Goal: Communication & Community: Answer question/provide support

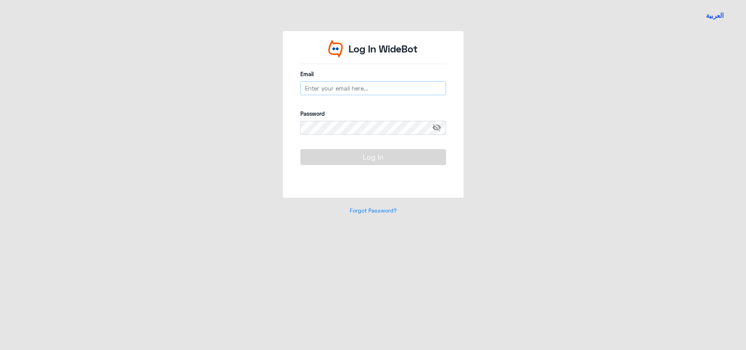
type input "[EMAIL_ADDRESS][DOMAIN_NAME]"
click at [345, 157] on button "Log In" at bounding box center [373, 157] width 146 height 16
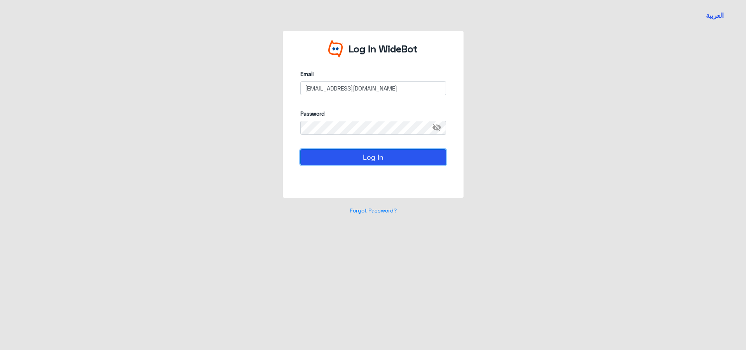
click at [345, 160] on button "Log In" at bounding box center [373, 157] width 146 height 16
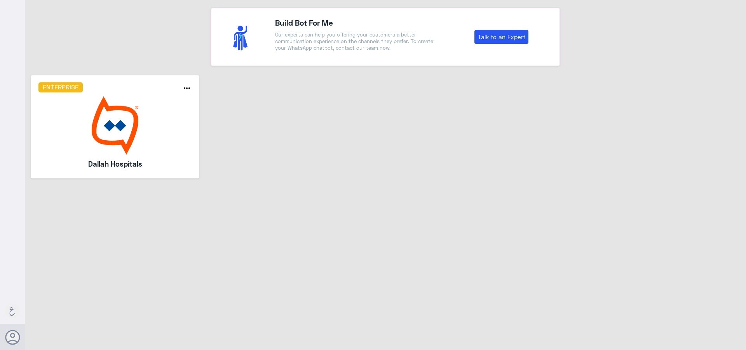
click at [177, 114] on img at bounding box center [114, 125] width 153 height 58
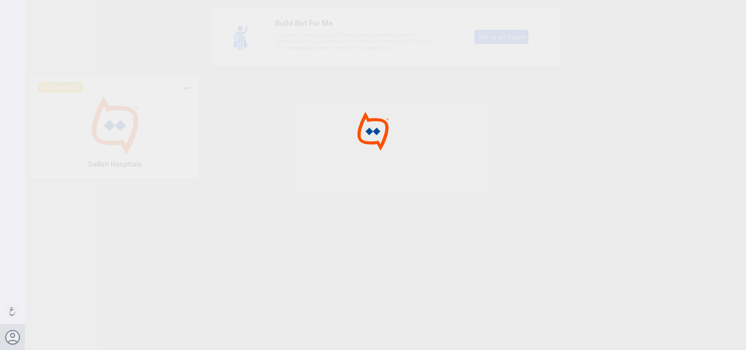
click at [177, 114] on div at bounding box center [373, 176] width 746 height 352
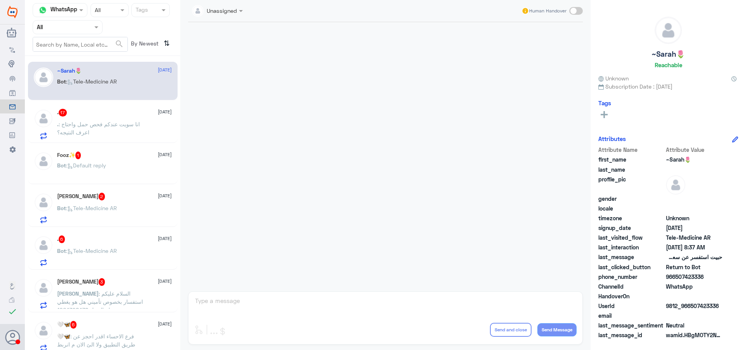
click at [61, 28] on input "text" at bounding box center [58, 27] width 43 height 9
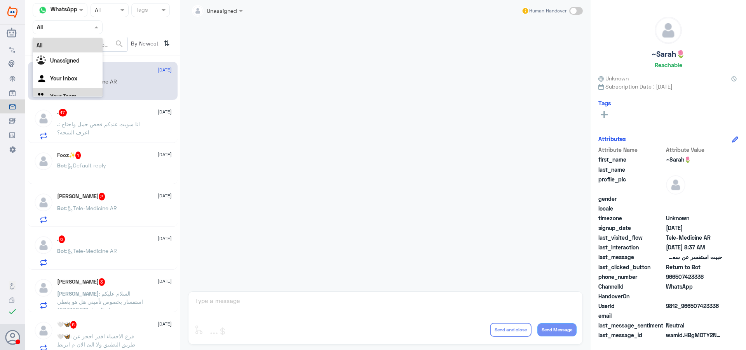
click at [75, 96] on Team "Your Team" at bounding box center [63, 96] width 26 height 7
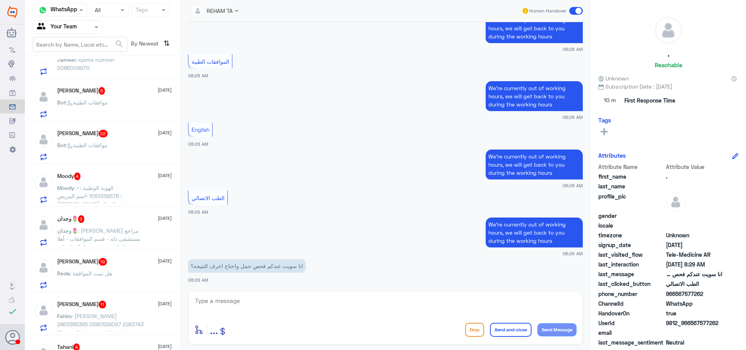
scroll to position [350, 0]
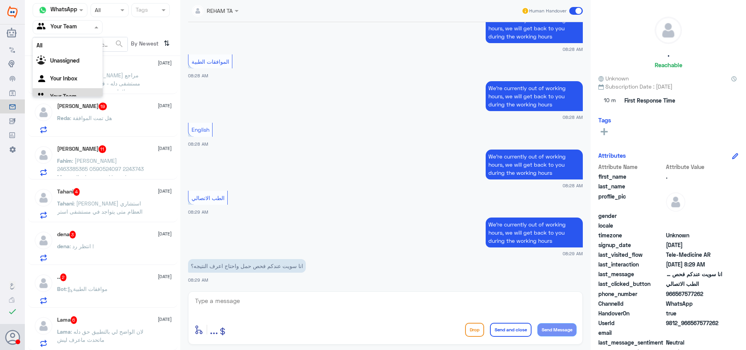
click at [88, 33] on div "Agent Filter Your Team" at bounding box center [62, 27] width 59 height 12
click at [88, 66] on div "Your Inbox" at bounding box center [68, 70] width 70 height 18
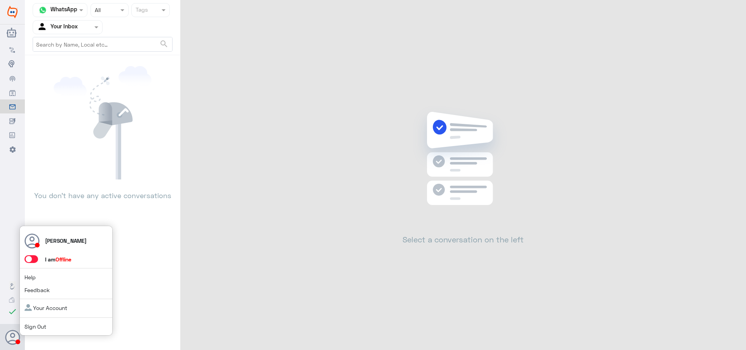
click at [36, 255] on span at bounding box center [31, 259] width 14 height 8
click at [0, 0] on input "checkbox" at bounding box center [0, 0] width 0 height 0
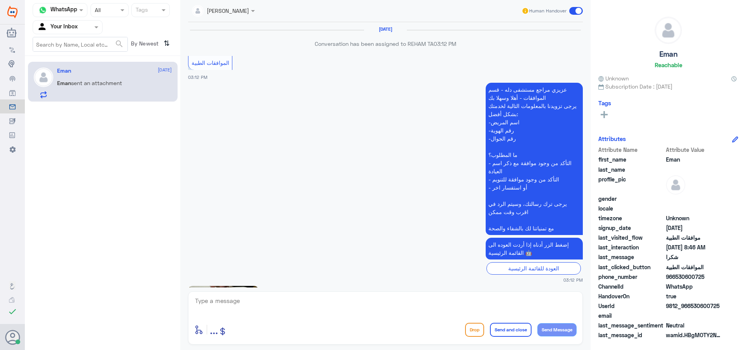
scroll to position [828, 0]
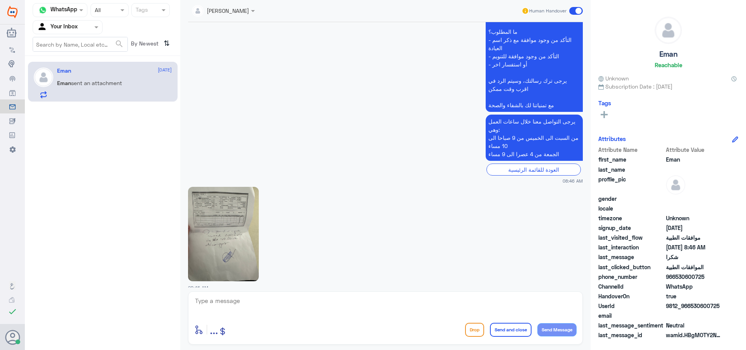
drag, startPoint x: 268, startPoint y: 297, endPoint x: 277, endPoint y: 316, distance: 21.4
click at [269, 301] on textarea at bounding box center [385, 305] width 382 height 19
click at [277, 317] on div at bounding box center [385, 306] width 382 height 21
click at [449, 308] on textarea at bounding box center [385, 305] width 382 height 19
type textarea "اهلا وسهلا"
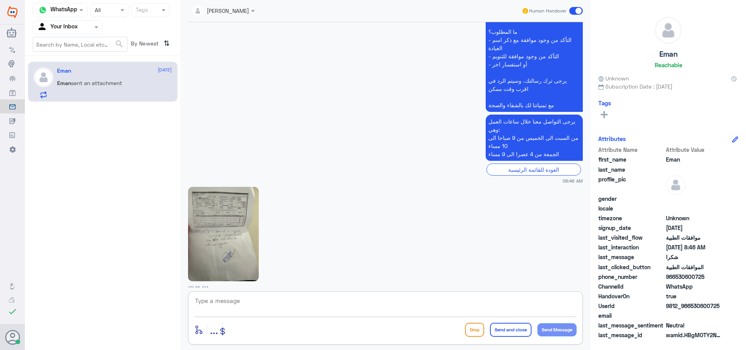
scroll to position [853, 0]
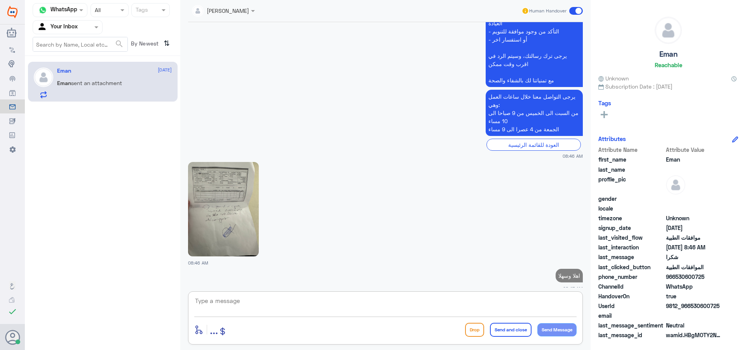
click at [239, 219] on img at bounding box center [223, 209] width 71 height 94
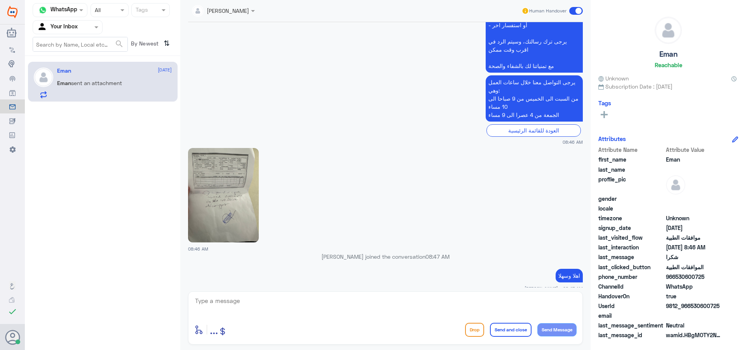
scroll to position [885, 0]
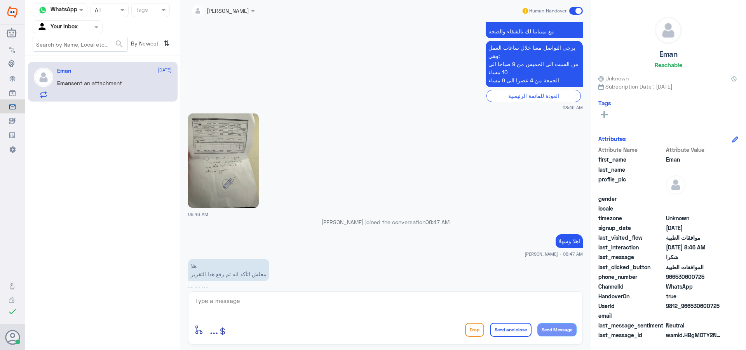
click at [279, 305] on textarea at bounding box center [385, 305] width 382 height 19
type textarea "نعم مرفوع مرتين"
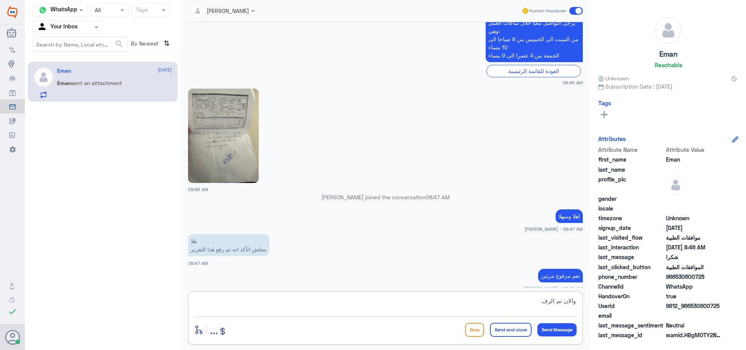
type textarea "والان تم الرفع"
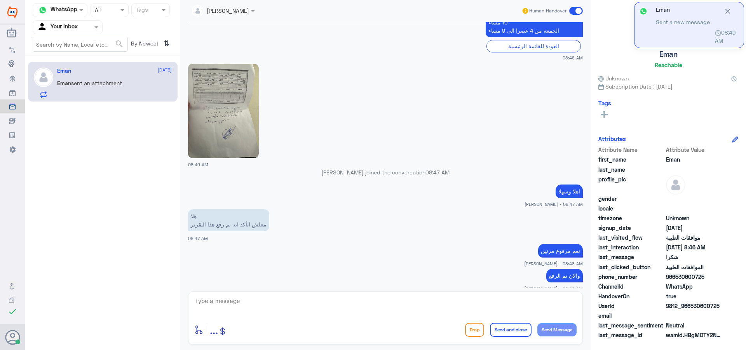
scroll to position [970, 0]
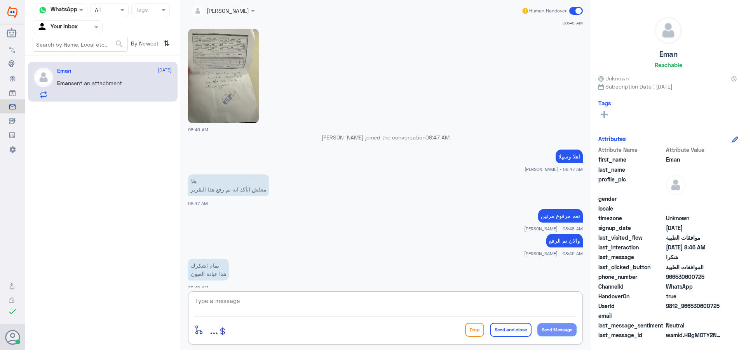
click at [282, 317] on div "enter flow name ... Drop Send and close Send Message" at bounding box center [385, 317] width 395 height 53
drag, startPoint x: 284, startPoint y: 315, endPoint x: 283, endPoint y: 308, distance: 7.5
click at [284, 311] on div at bounding box center [385, 306] width 382 height 21
click at [280, 297] on textarea at bounding box center [385, 305] width 382 height 19
type textarea "هل تم التواصل مع التأمين"
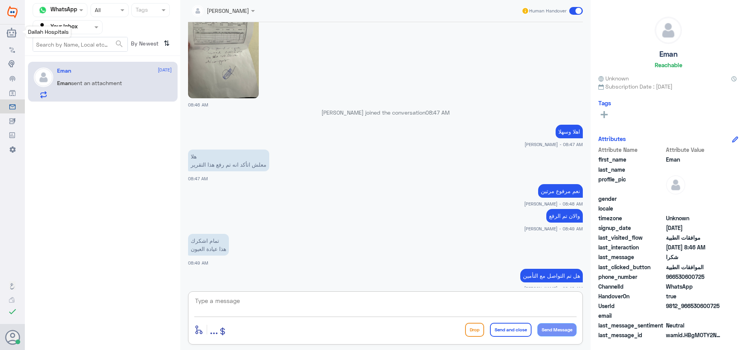
scroll to position [1037, 0]
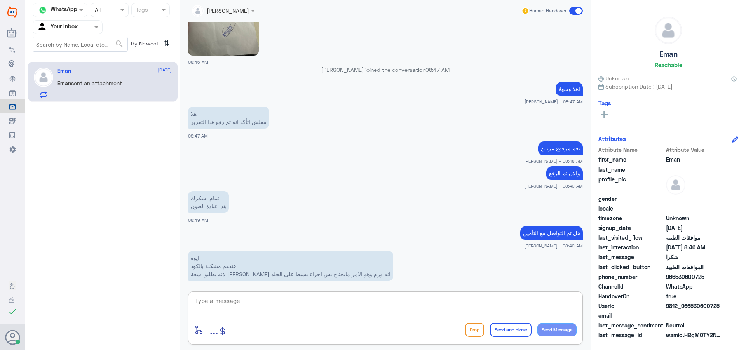
click at [312, 293] on div "enter flow name ... Drop Send and close Send Message" at bounding box center [385, 317] width 395 height 53
click at [271, 306] on textarea at bounding box center [385, 305] width 382 height 19
type textarea "مافهمت عزيزي"
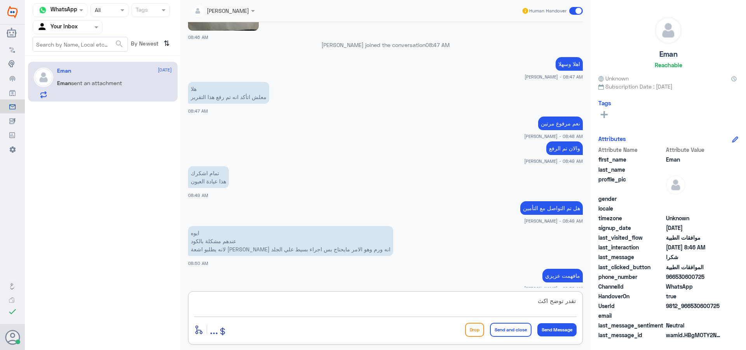
type textarea "تقدر توضح اكثر"
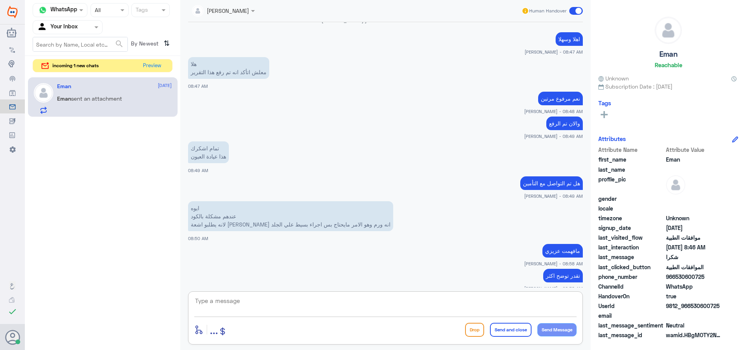
scroll to position [1175, 0]
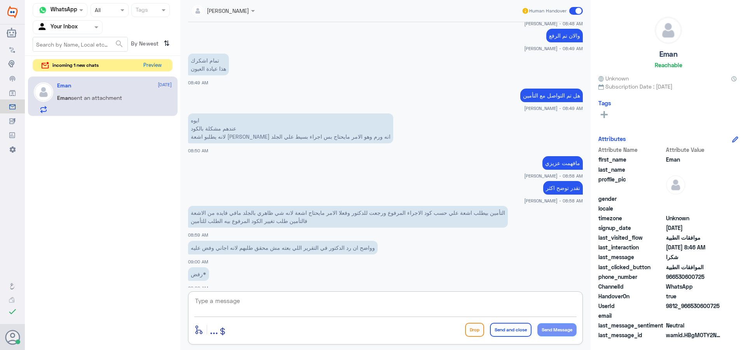
click at [160, 61] on button "Preview" at bounding box center [152, 65] width 24 height 12
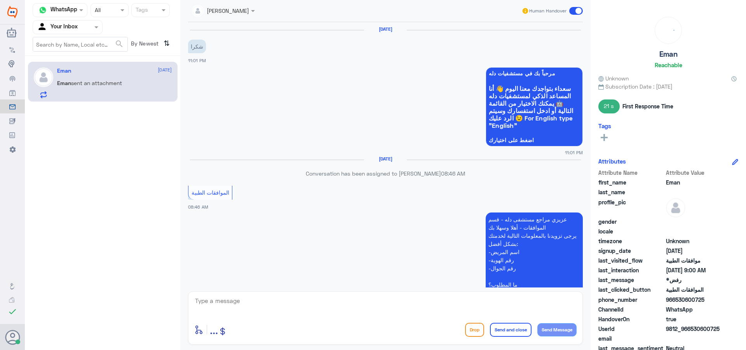
scroll to position [625, 0]
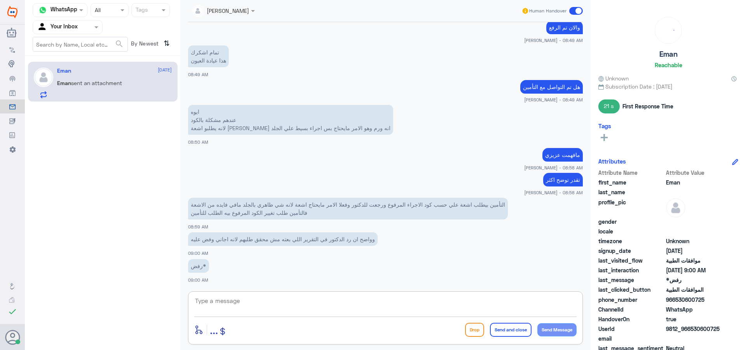
click at [346, 309] on textarea at bounding box center [385, 305] width 382 height 19
click at [345, 309] on textarea at bounding box center [385, 305] width 382 height 19
type textarea "j"
type textarea "تمام"
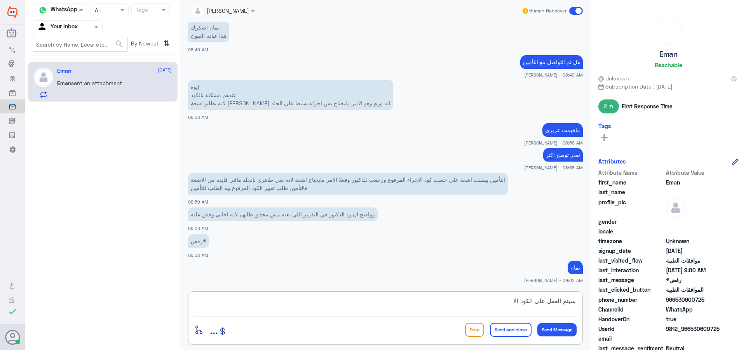
type textarea "سيتم العمل على الكود الان"
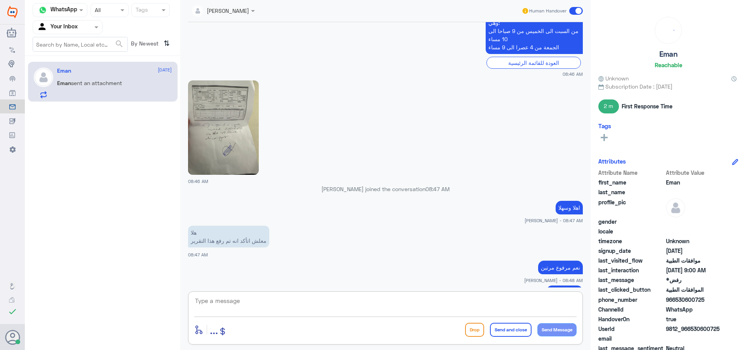
scroll to position [351, 0]
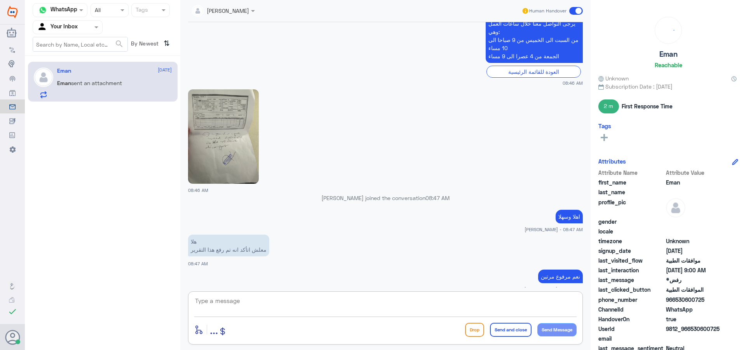
click at [219, 124] on img at bounding box center [223, 136] width 71 height 94
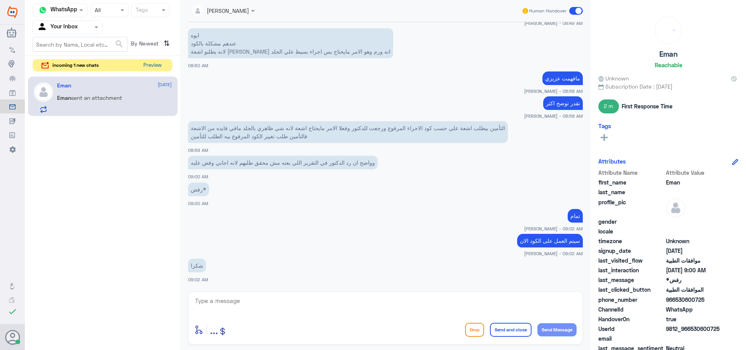
click at [147, 68] on button "Preview" at bounding box center [152, 65] width 24 height 12
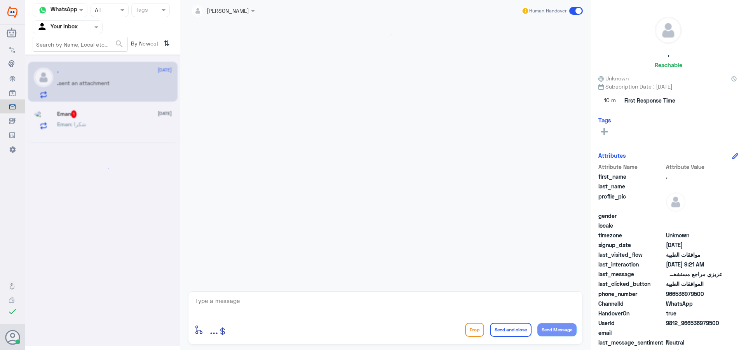
scroll to position [191, 0]
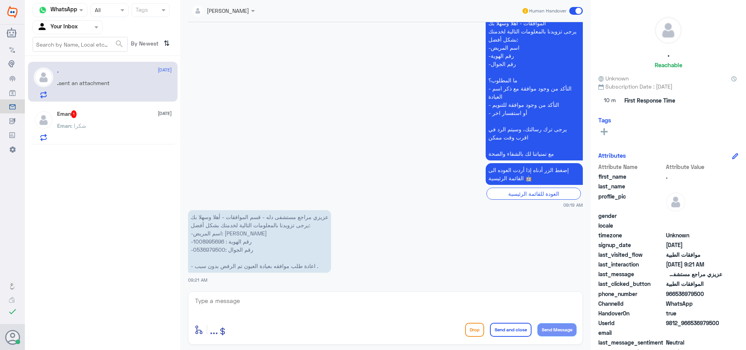
click at [124, 129] on div "Eman : شكرا" at bounding box center [114, 132] width 115 height 17
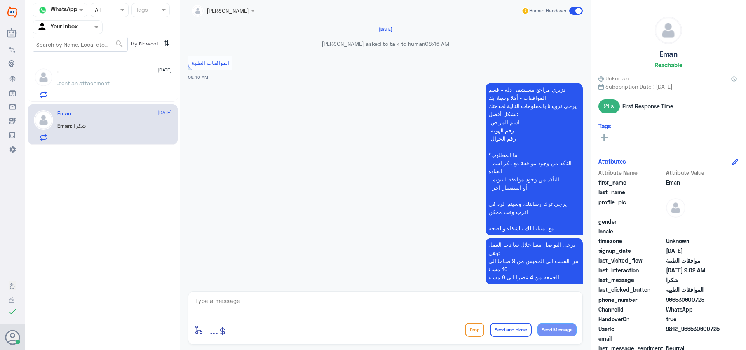
scroll to position [571, 0]
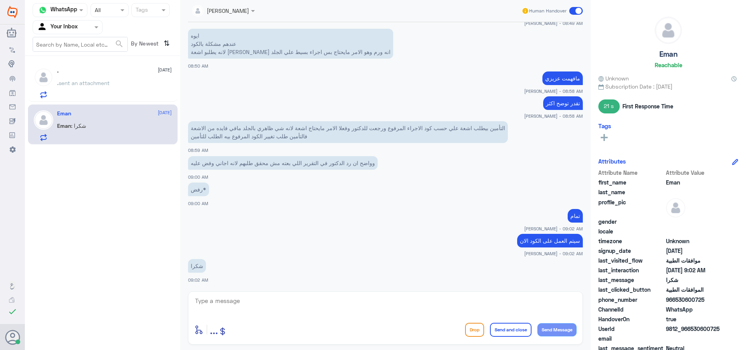
click at [140, 81] on div ". sent an attachment" at bounding box center [114, 89] width 115 height 17
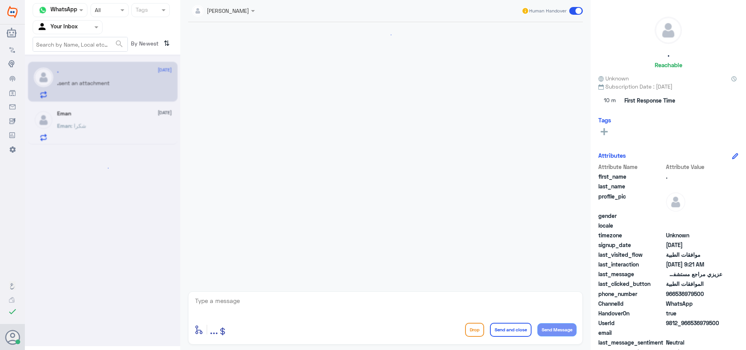
scroll to position [191, 0]
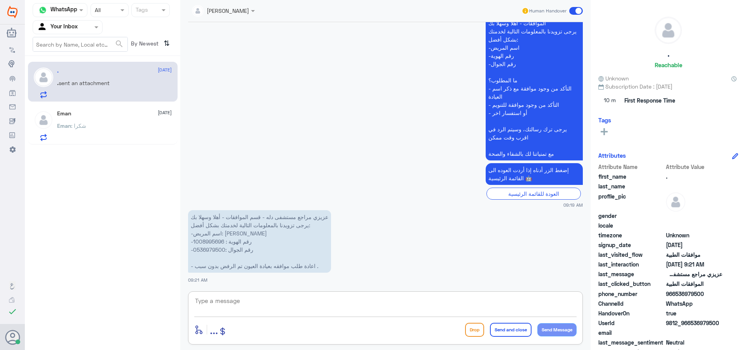
drag, startPoint x: 285, startPoint y: 306, endPoint x: 305, endPoint y: 317, distance: 22.5
click at [287, 310] on textarea at bounding box center [385, 305] width 382 height 19
type textarea "اهلا وسهلا"
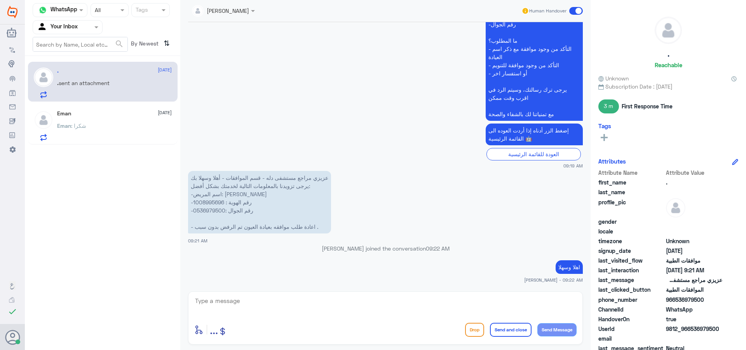
click at [217, 203] on p "عزيزي مراجع مستشفى دله - قسم الموافقات - أهلا وسهلا بك يرجى تزويدنا بالمعلومات …" at bounding box center [259, 202] width 143 height 63
copy p "1008995696"
drag, startPoint x: 261, startPoint y: 289, endPoint x: 263, endPoint y: 303, distance: 14.2
click at [261, 298] on div "[PERSON_NAME] Human Handover [DATE] السلام عليكم 09:18 AM مرحباً بك في مستشفيات…" at bounding box center [385, 176] width 410 height 352
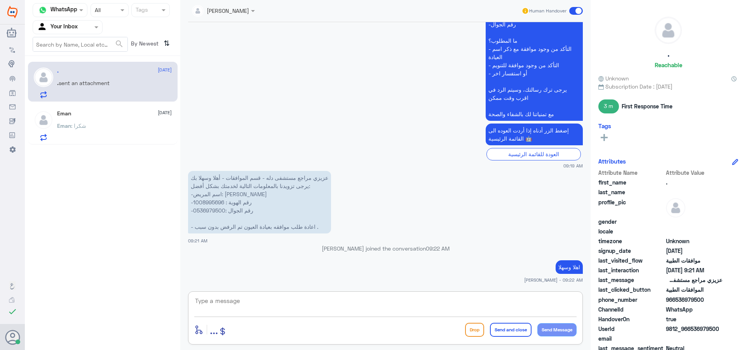
click at [263, 303] on textarea at bounding box center [385, 305] width 382 height 19
type textarea "تم متابعة طلبك الان مرة اخرى تحت الاجراء"
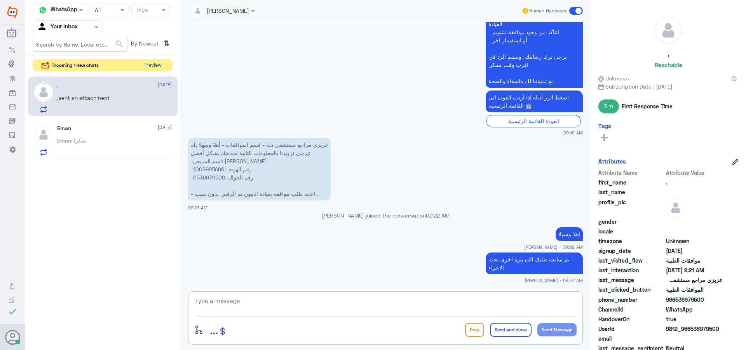
click at [151, 67] on button "Preview" at bounding box center [152, 65] width 24 height 12
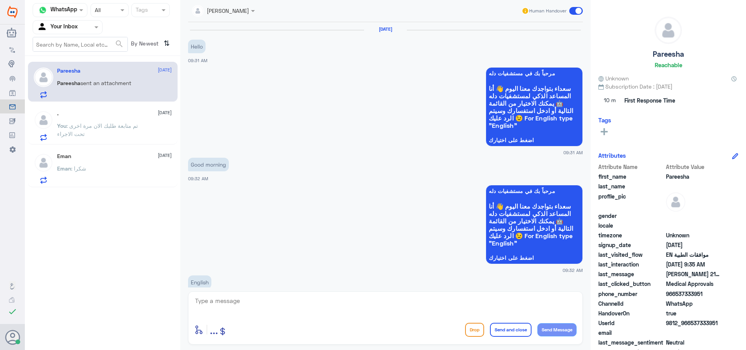
scroll to position [480, 0]
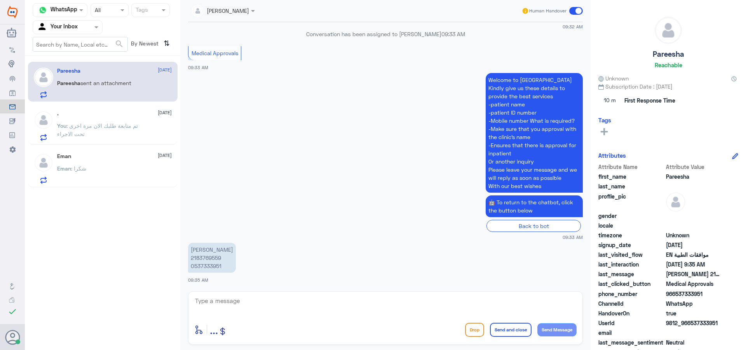
click at [308, 311] on textarea at bounding box center [385, 305] width 382 height 19
type textarea "hello"
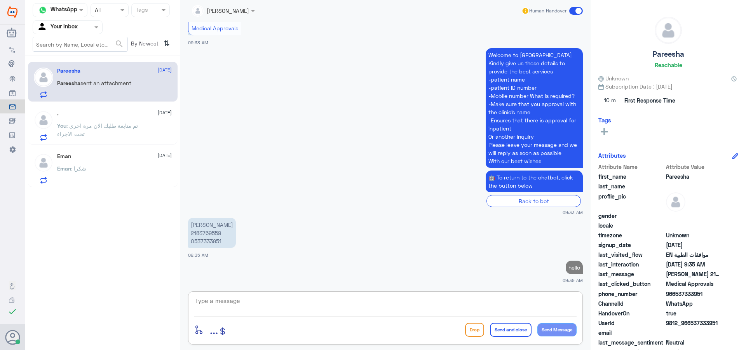
click at [209, 231] on p "[PERSON_NAME] 2183769559 0537333951" at bounding box center [212, 233] width 48 height 30
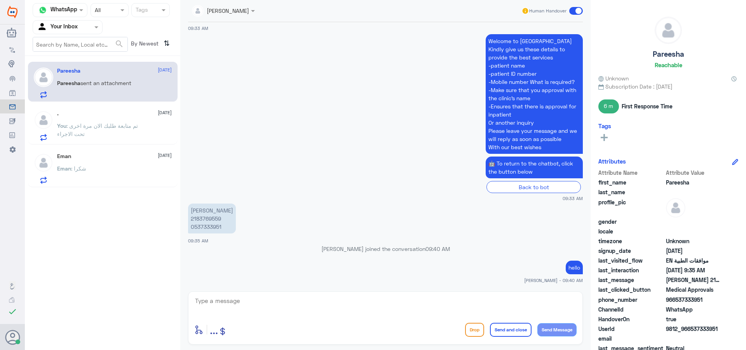
copy p "2183769559"
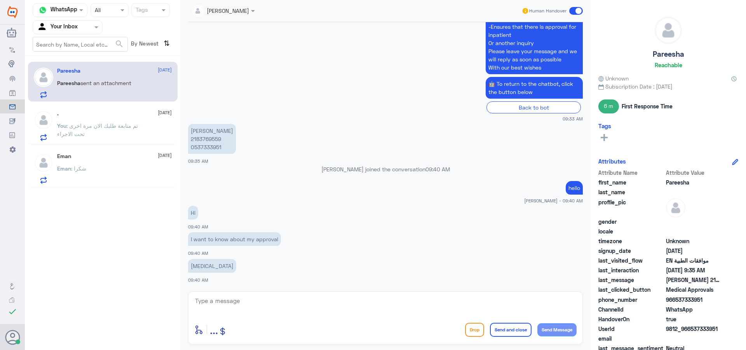
click at [212, 141] on p "[PERSON_NAME] 2183769559 0537333951" at bounding box center [212, 139] width 48 height 30
copy p "2183769559"
click at [311, 309] on textarea at bounding box center [385, 305] width 382 height 19
click at [201, 304] on textarea "ut inquire" at bounding box center [385, 305] width 382 height 19
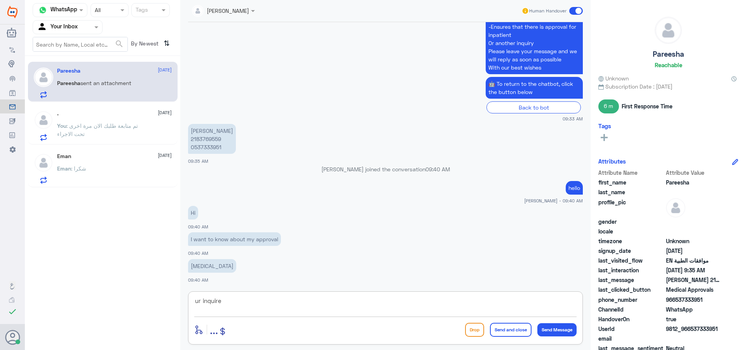
click at [320, 309] on textarea "ur inquire" at bounding box center [385, 305] width 382 height 19
type textarea "ur inquire about the injury"
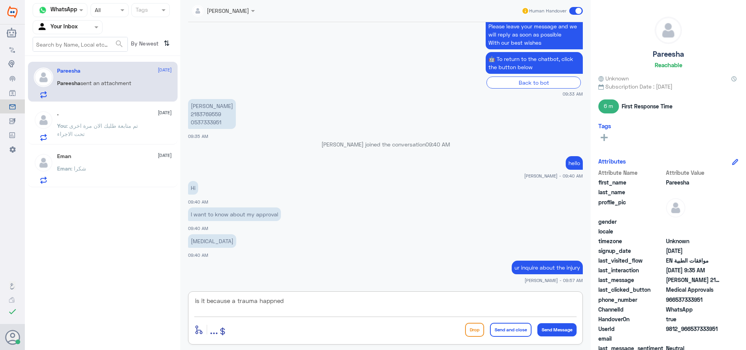
type textarea "is it because a trauma happned ?"
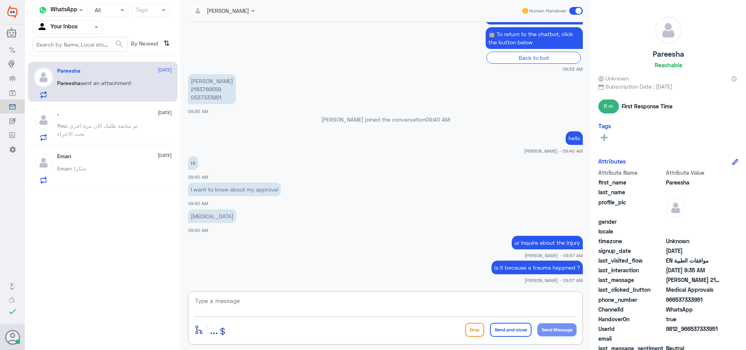
click at [531, 310] on textarea at bounding box center [385, 305] width 382 height 19
click at [534, 306] on textarea at bounding box center [385, 305] width 382 height 19
click at [545, 238] on p "ur inquire about the injury" at bounding box center [547, 243] width 71 height 14
click at [545, 241] on p "ur inquire about the injury" at bounding box center [547, 243] width 71 height 14
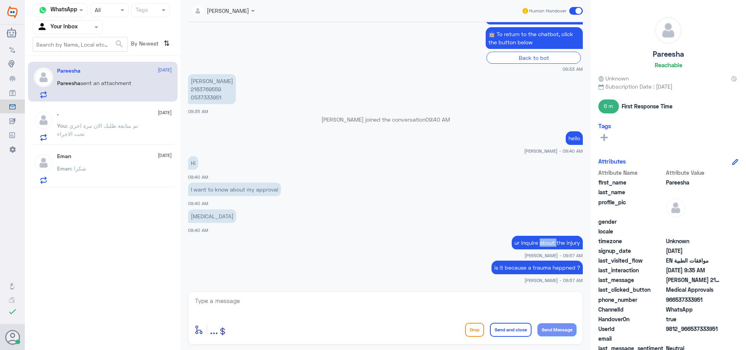
click at [545, 241] on p "ur inquire about the injury" at bounding box center [547, 243] width 71 height 14
click at [384, 316] on div at bounding box center [385, 306] width 382 height 21
click at [386, 306] on textarea at bounding box center [385, 305] width 382 height 19
paste textarea "ur inquire about the injury"
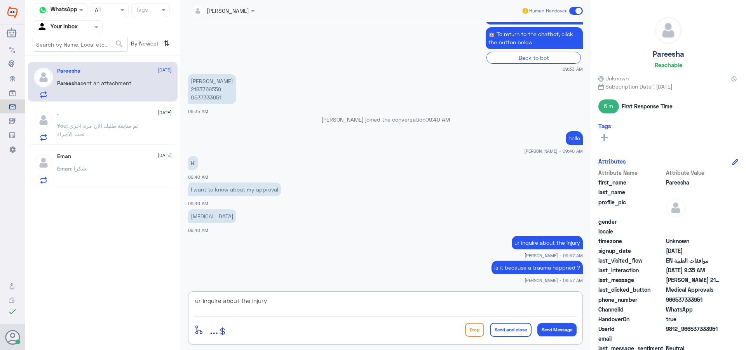
scroll to position [7, 0]
drag, startPoint x: 577, startPoint y: 310, endPoint x: 578, endPoint y: 300, distance: 10.1
click at [578, 300] on div "ur inquire about the injury enter flow name ... Drop Send and close Send Message" at bounding box center [385, 317] width 395 height 53
click at [202, 300] on textarea "ur inquire about the injury" at bounding box center [385, 305] width 382 height 19
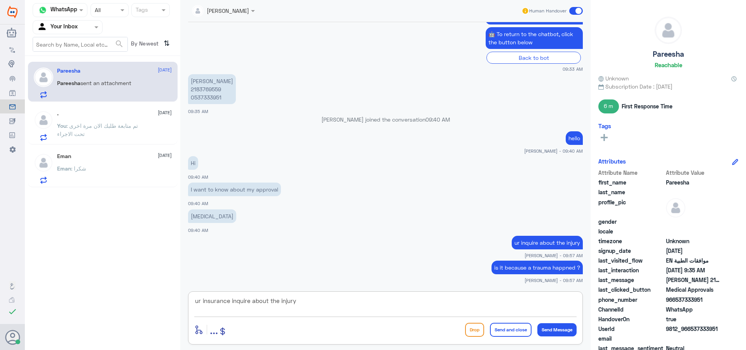
click at [251, 304] on textarea "ur insurance inquire about the injury" at bounding box center [385, 305] width 382 height 19
click at [248, 301] on textarea "ur insurance inquire about the injury" at bounding box center [385, 305] width 382 height 19
type textarea "ur insurance inquires about the injury"
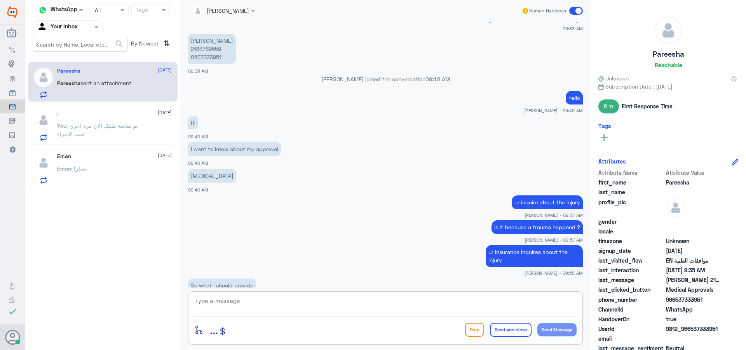
scroll to position [661, 0]
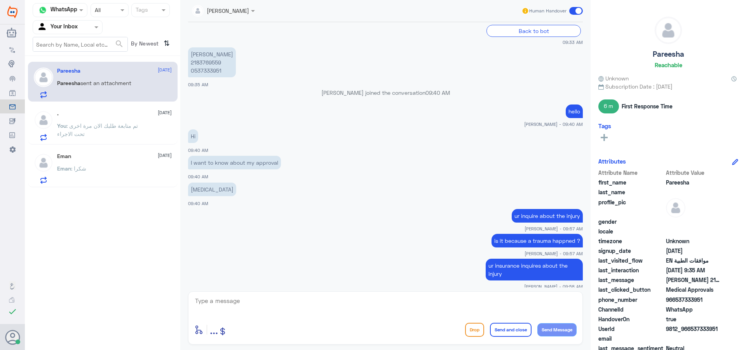
click at [202, 63] on p "[PERSON_NAME] 2183769559 0537333951" at bounding box center [212, 62] width 48 height 30
copy p "2183769559"
click at [202, 328] on icon at bounding box center [198, 329] width 9 height 9
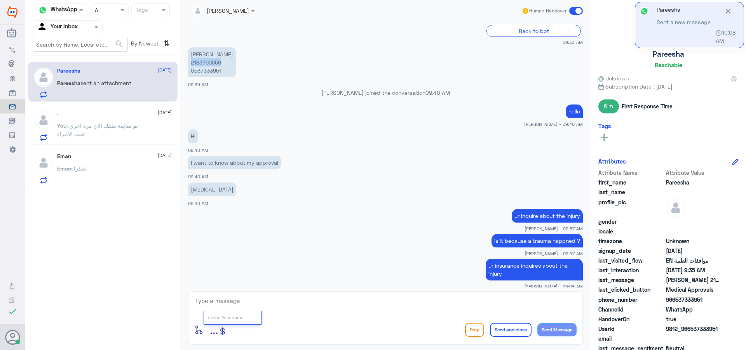
scroll to position [973, 0]
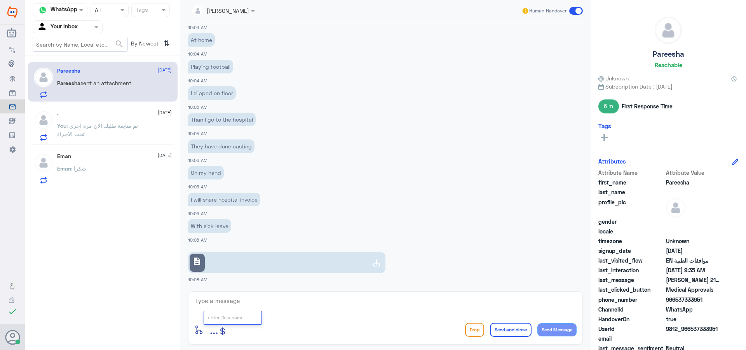
click at [247, 264] on link "description" at bounding box center [286, 262] width 197 height 21
click at [214, 94] on p "I slipped on floor" at bounding box center [212, 93] width 48 height 14
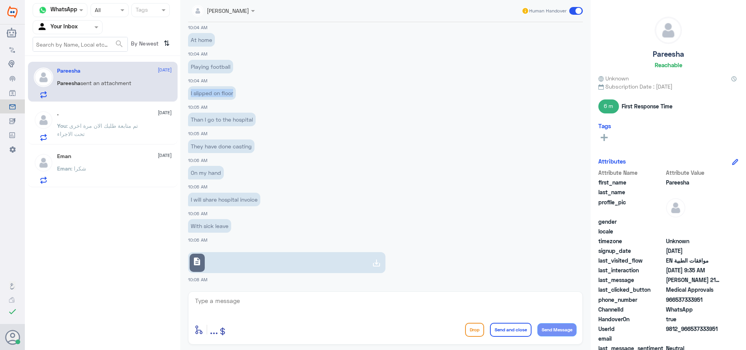
click at [214, 94] on p "I slipped on floor" at bounding box center [212, 93] width 48 height 14
click at [212, 68] on p "Playing football" at bounding box center [210, 67] width 45 height 14
copy div "Playing football"
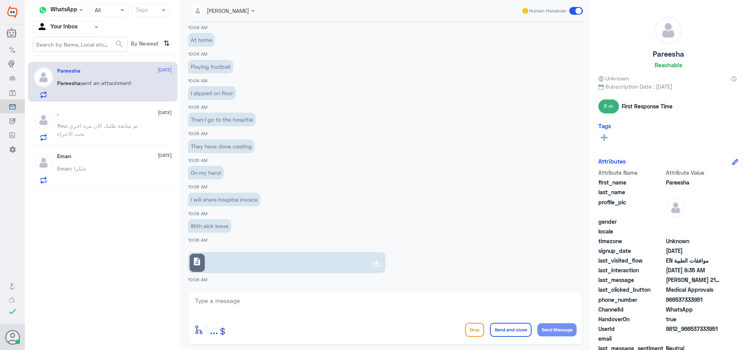
click at [202, 36] on p "At home" at bounding box center [201, 40] width 27 height 14
click at [202, 37] on p "At home" at bounding box center [201, 40] width 27 height 14
copy div "At home"
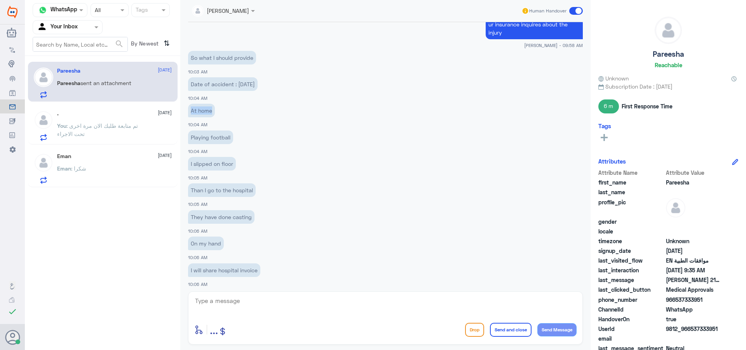
scroll to position [895, 0]
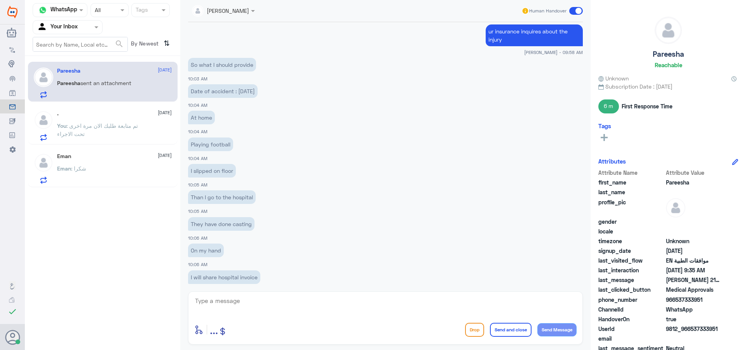
click at [244, 89] on p "Date of accident : [DATE]" at bounding box center [223, 91] width 70 height 14
copy div "Date of accident : [DATE]"
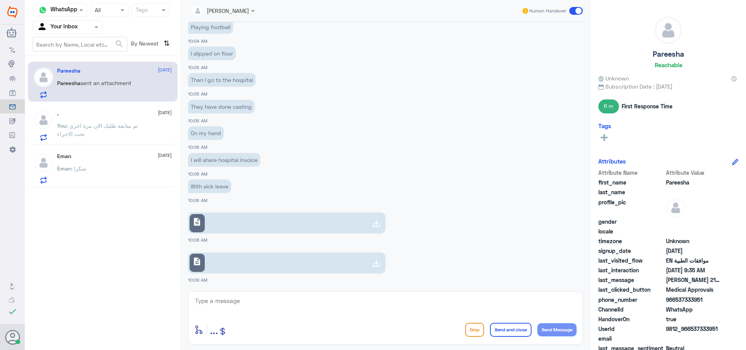
click at [253, 268] on link "description" at bounding box center [286, 262] width 197 height 21
click at [244, 302] on textarea at bounding box center [385, 305] width 382 height 19
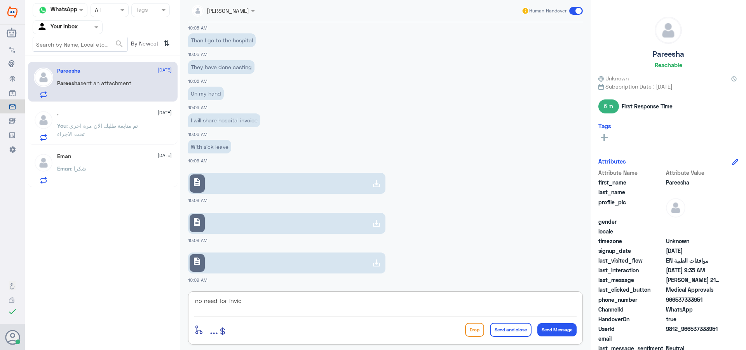
type textarea "no need for invice"
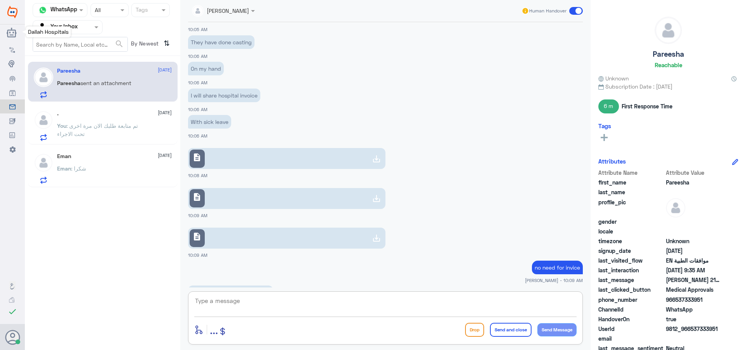
scroll to position [1143, 0]
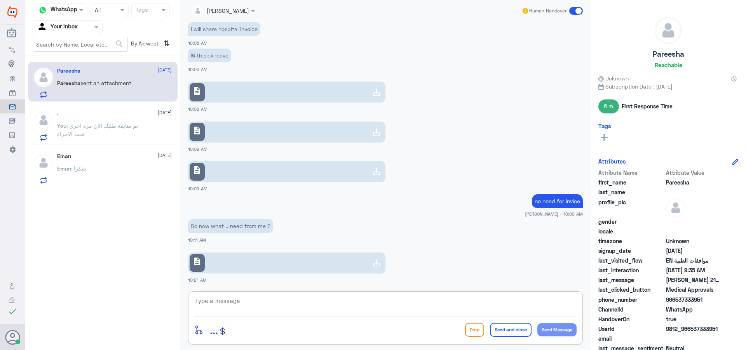
click at [330, 265] on link "description" at bounding box center [286, 262] width 197 height 21
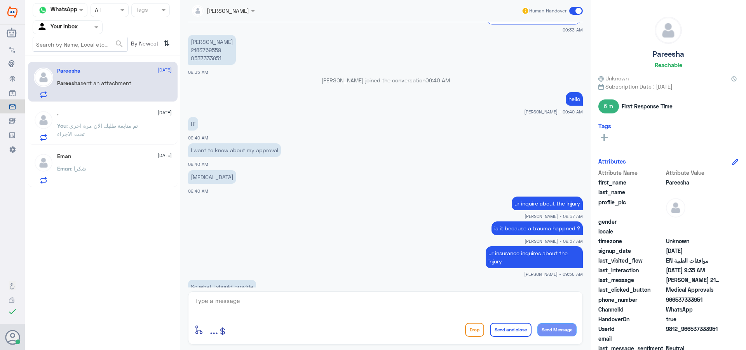
scroll to position [634, 0]
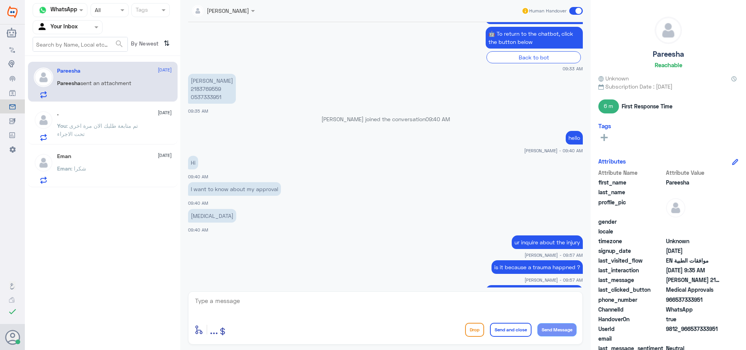
click at [288, 305] on textarea at bounding box center [385, 305] width 382 height 19
type textarea "will follow agin"
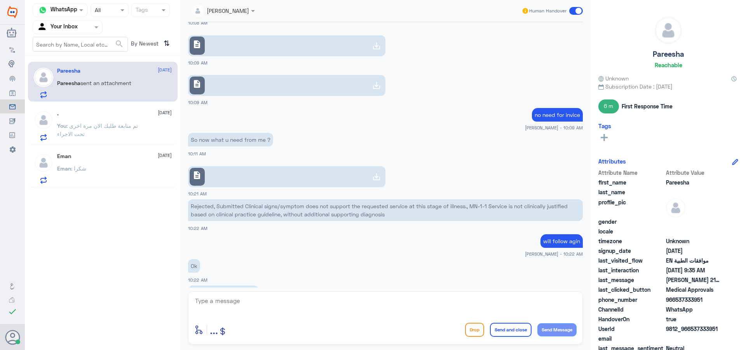
scroll to position [1363, 0]
